Goal: Find specific page/section: Find specific page/section

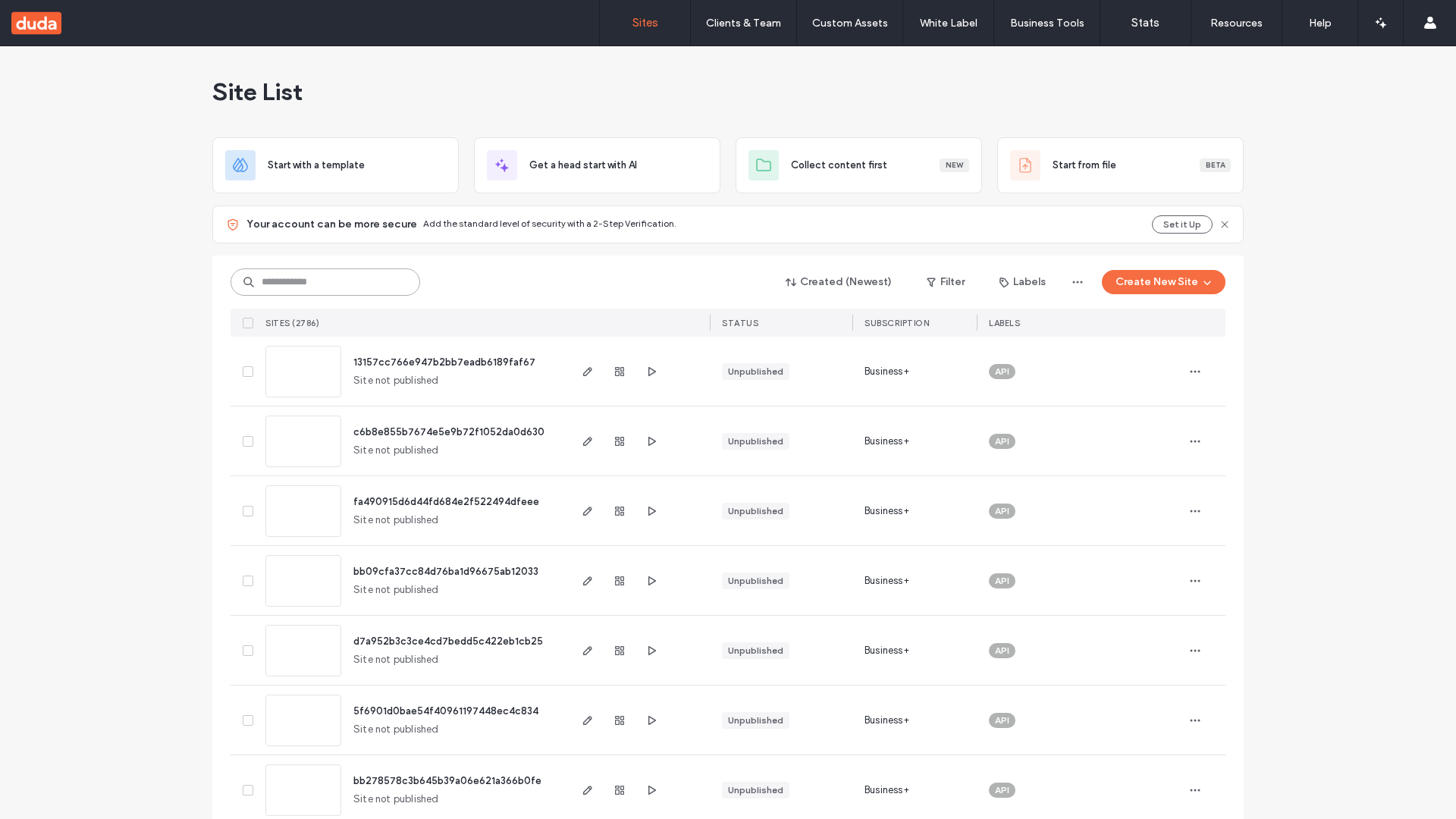
click at [326, 282] on input at bounding box center [326, 281] width 190 height 27
type input "**********"
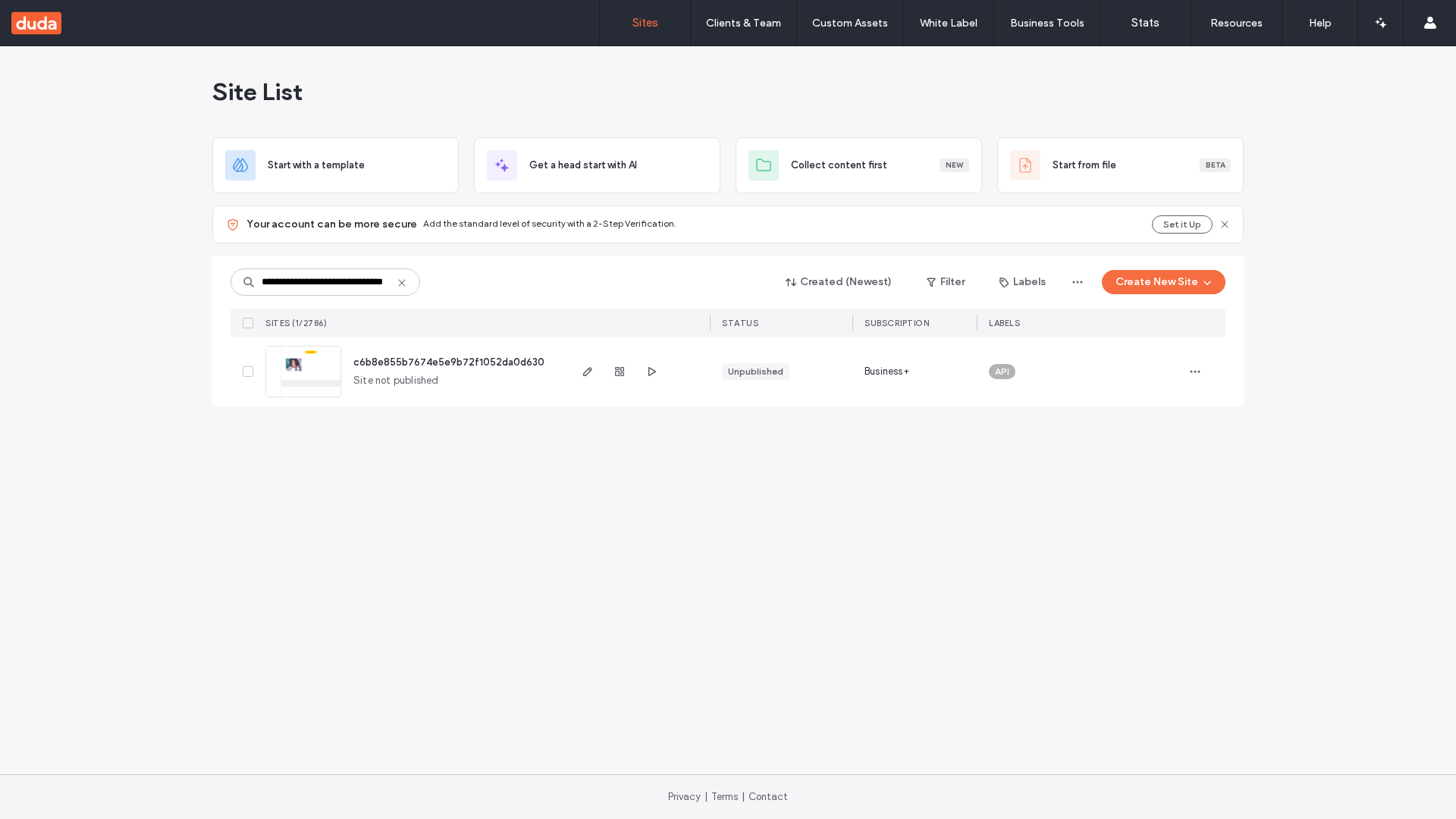
click at [449, 362] on span "c6b8e855b7674e5e9b72f1052da0d630" at bounding box center [449, 362] width 191 height 11
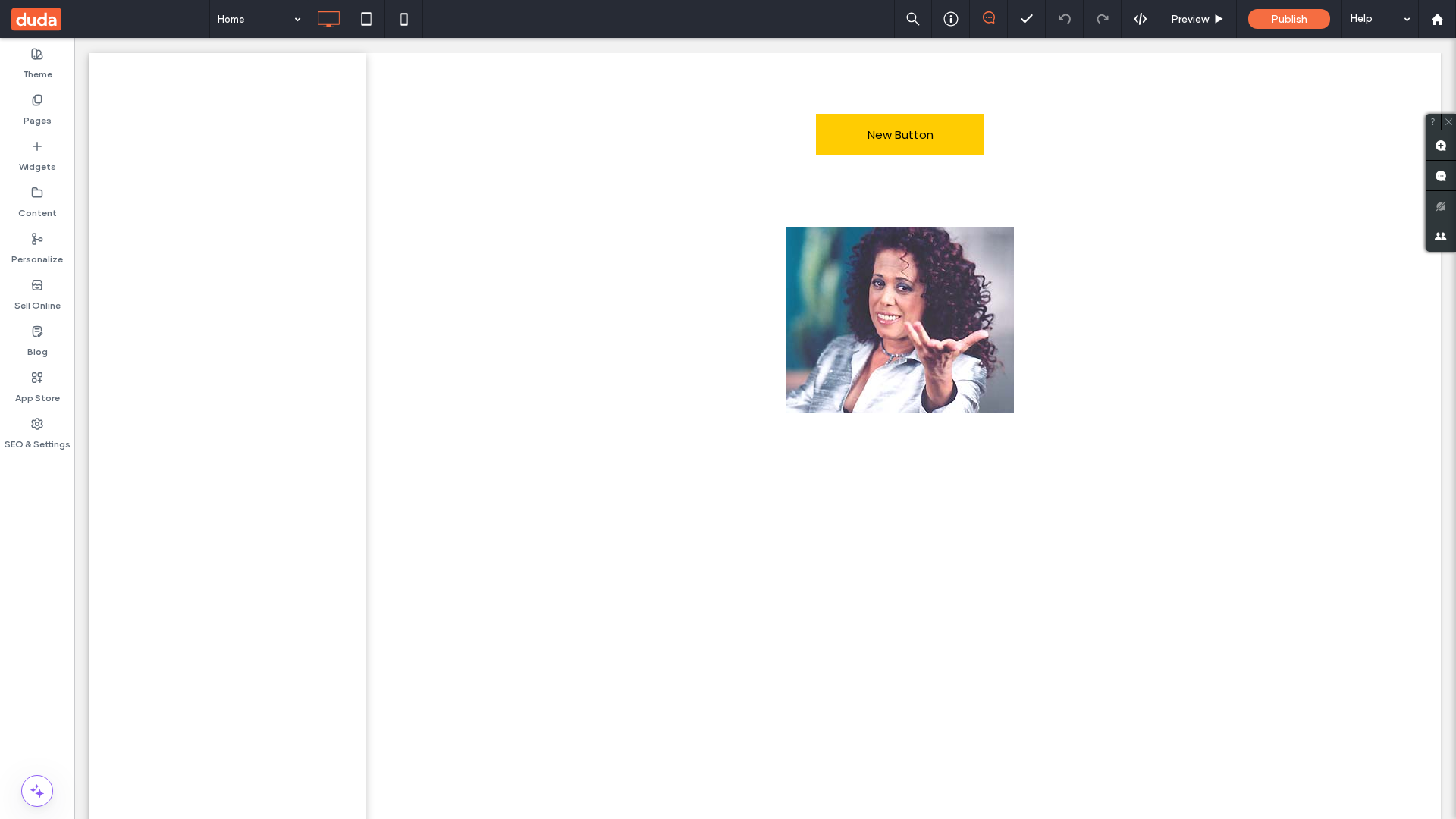
click at [37, 156] on label "Widgets" at bounding box center [37, 163] width 37 height 21
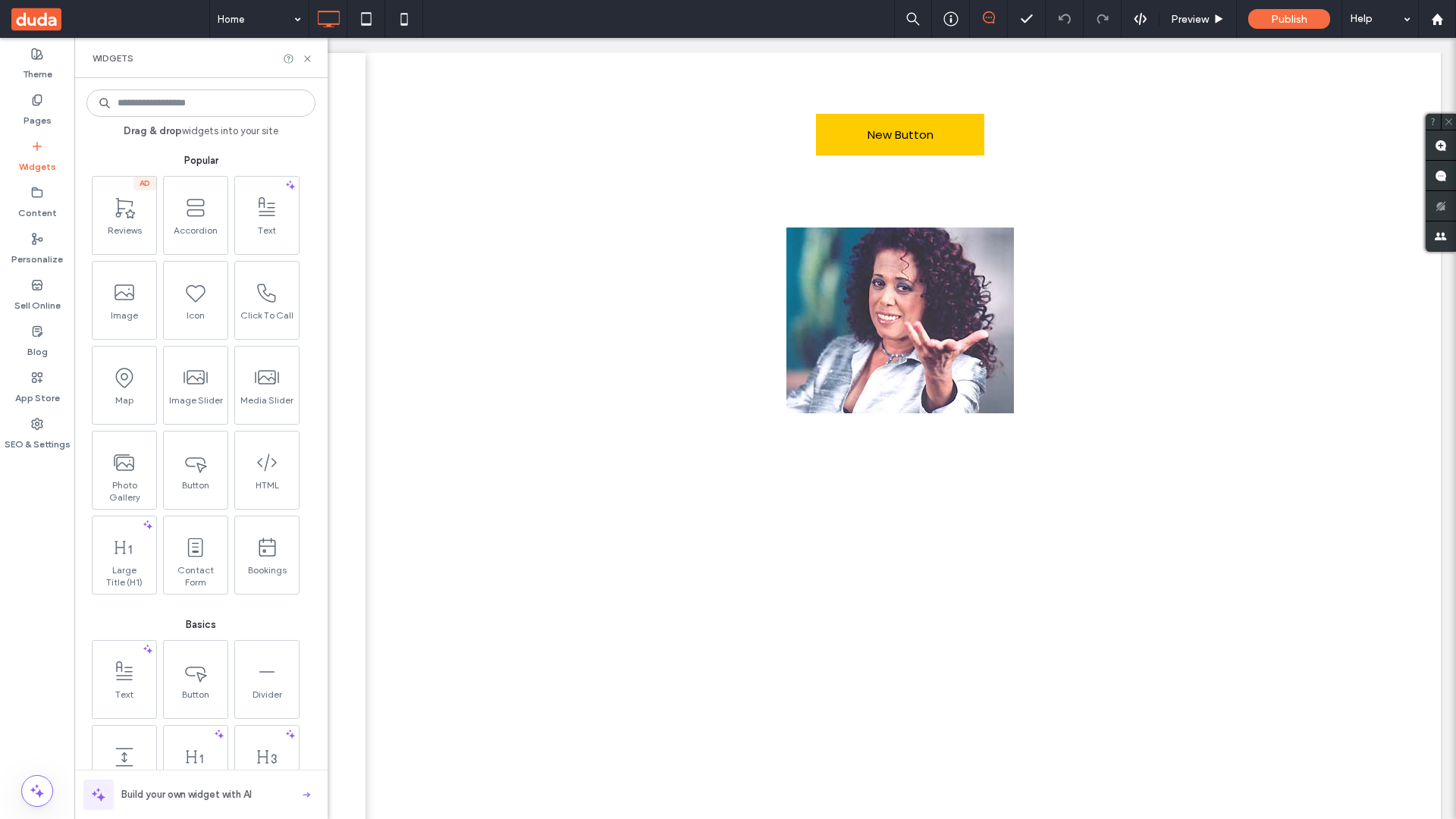
scroll to position [736, 0]
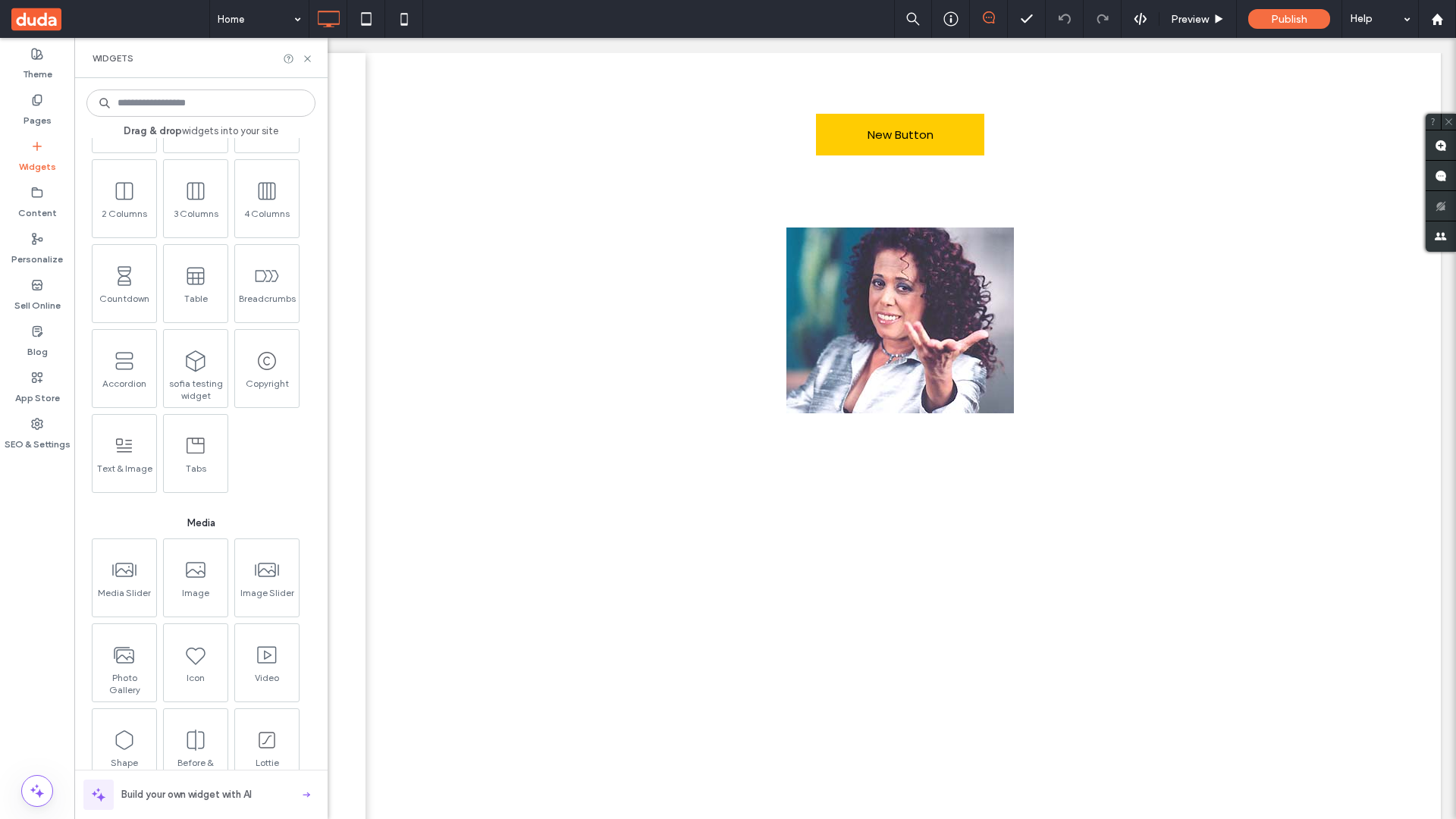
click at [123, 452] on icon at bounding box center [124, 446] width 23 height 23
